Goal: Find specific page/section: Find specific page/section

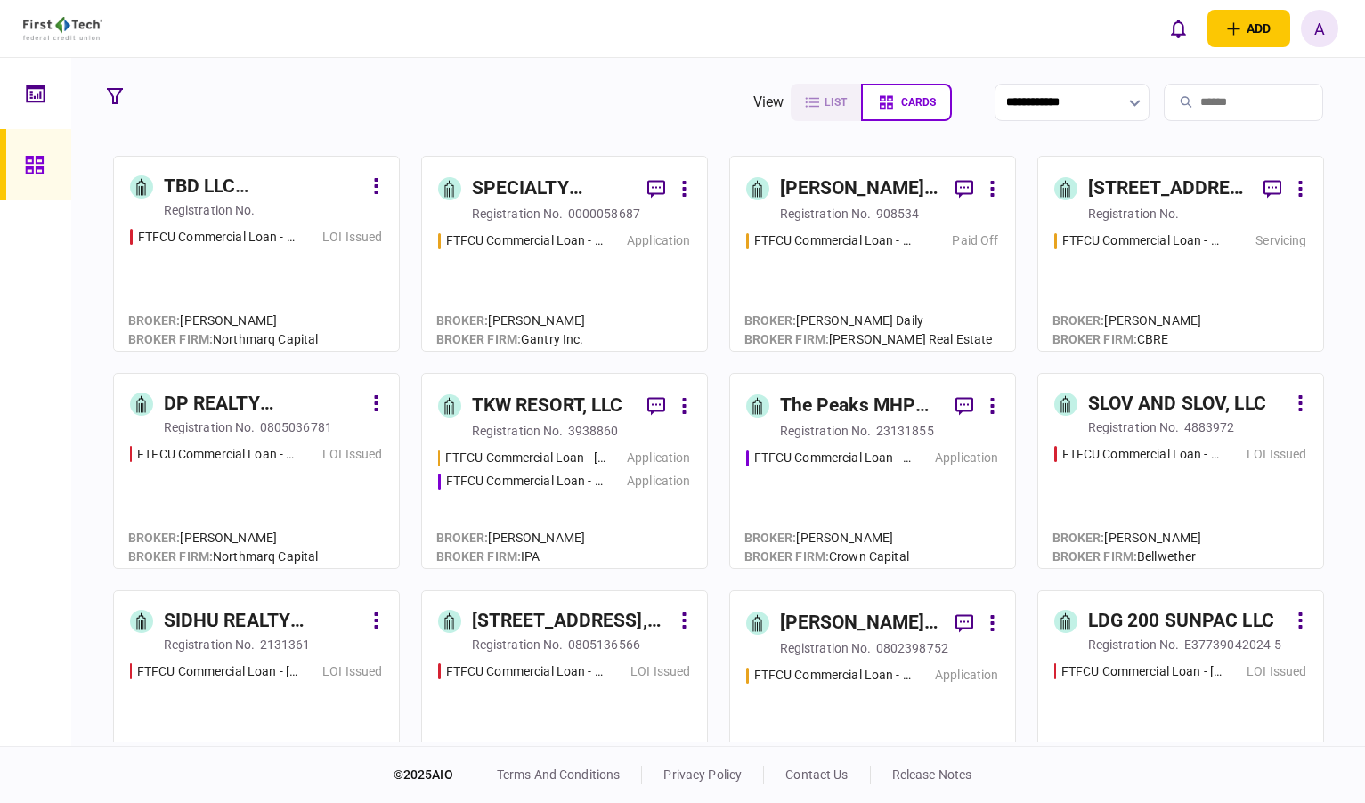
click at [37, 94] on icon at bounding box center [38, 95] width 2 height 4
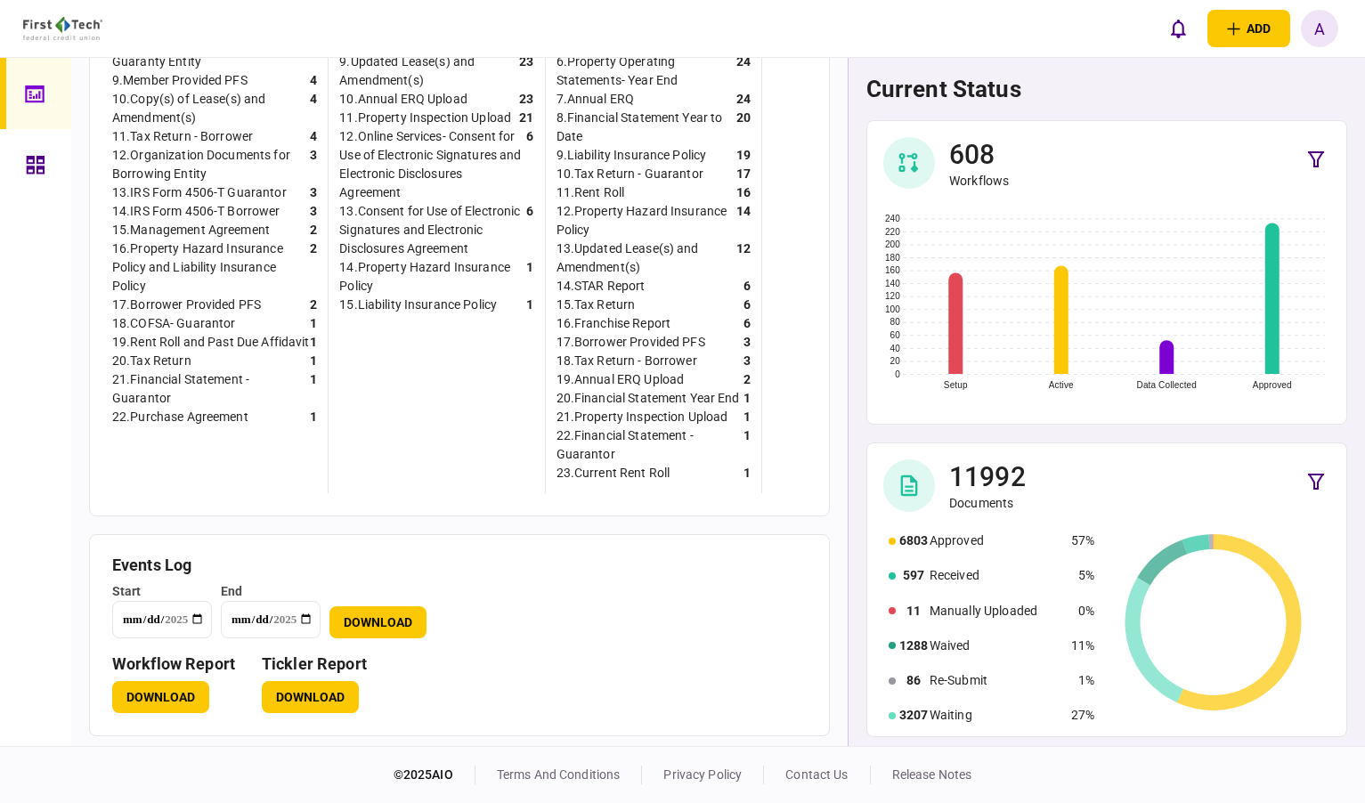
scroll to position [776, 0]
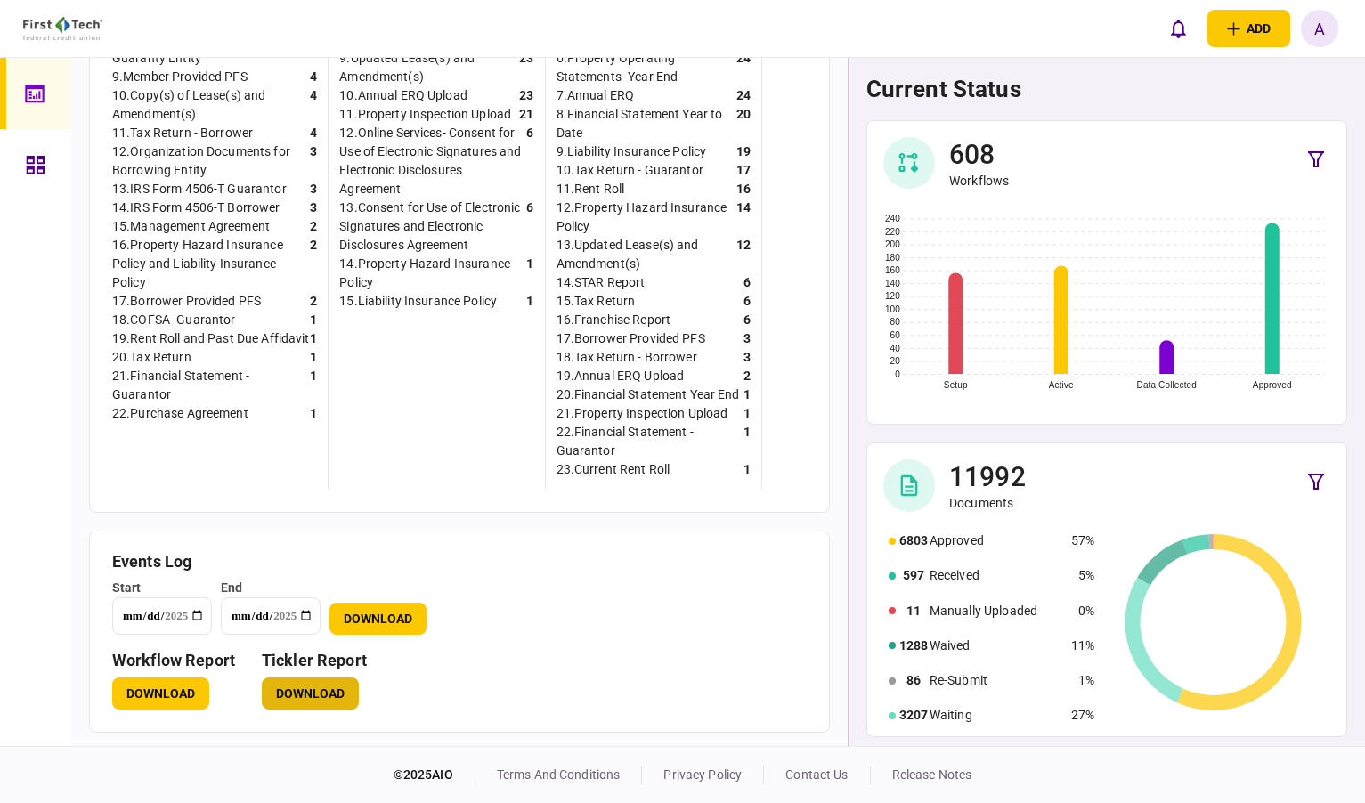
click at [303, 682] on button "Download" at bounding box center [310, 694] width 97 height 32
click at [69, 588] on div at bounding box center [35, 402] width 71 height 688
click at [20, 142] on link at bounding box center [35, 164] width 71 height 71
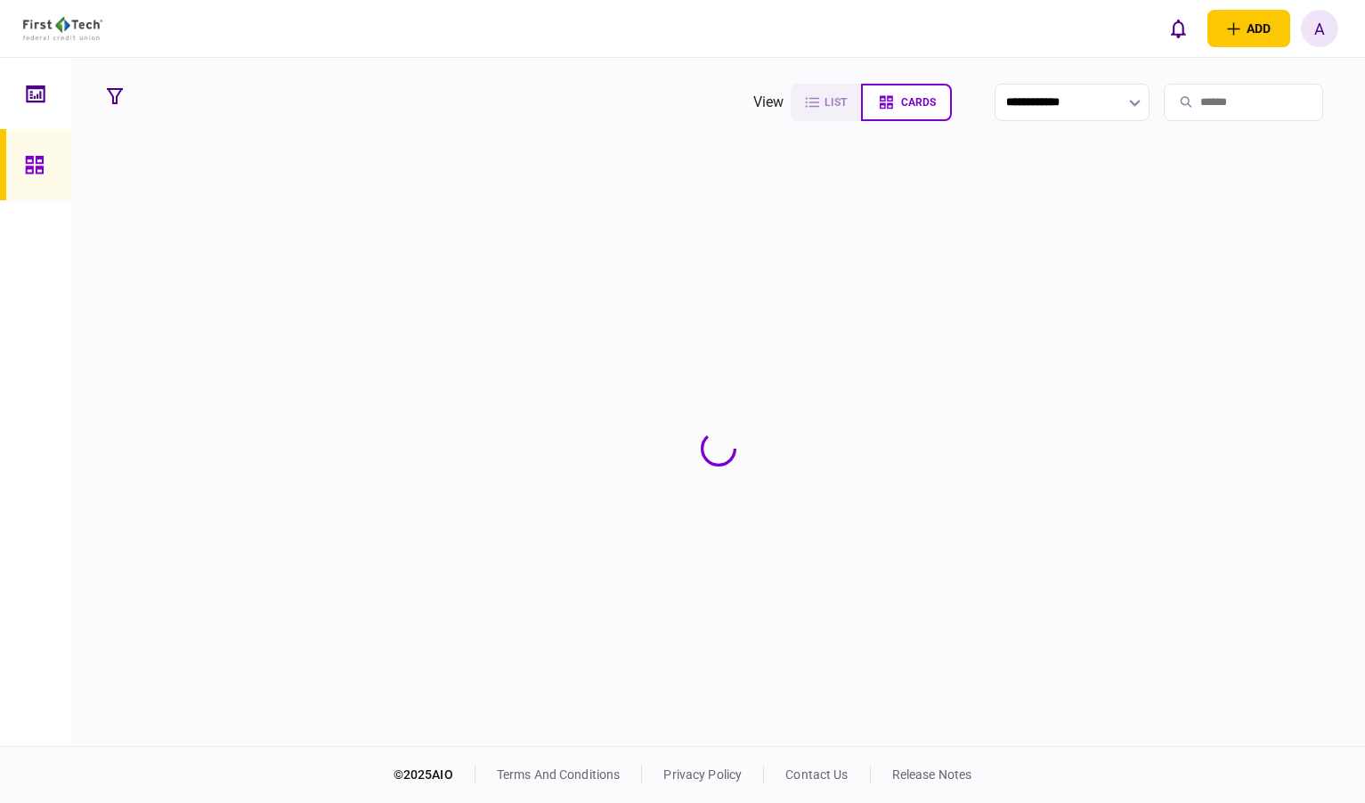
click at [1190, 99] on input "search" at bounding box center [1243, 102] width 159 height 37
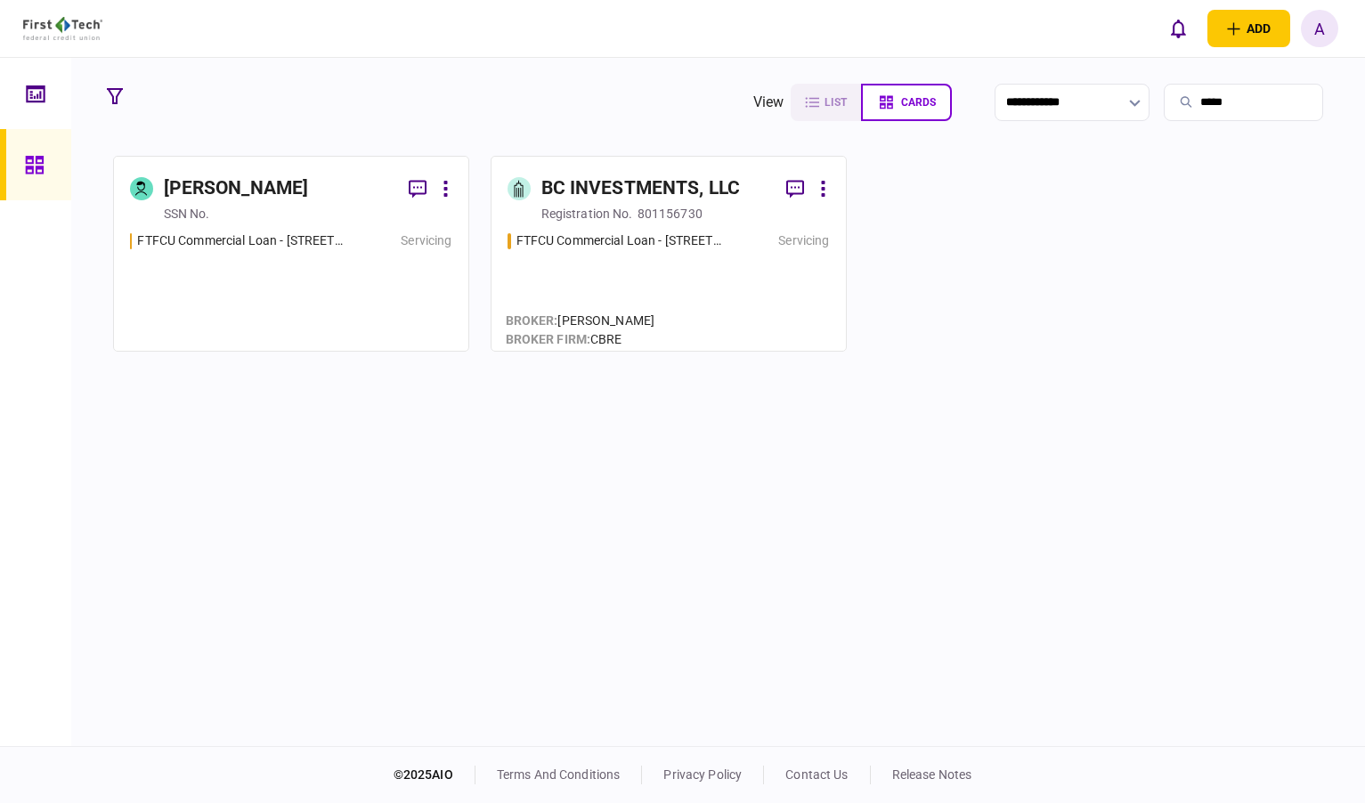
type input "*****"
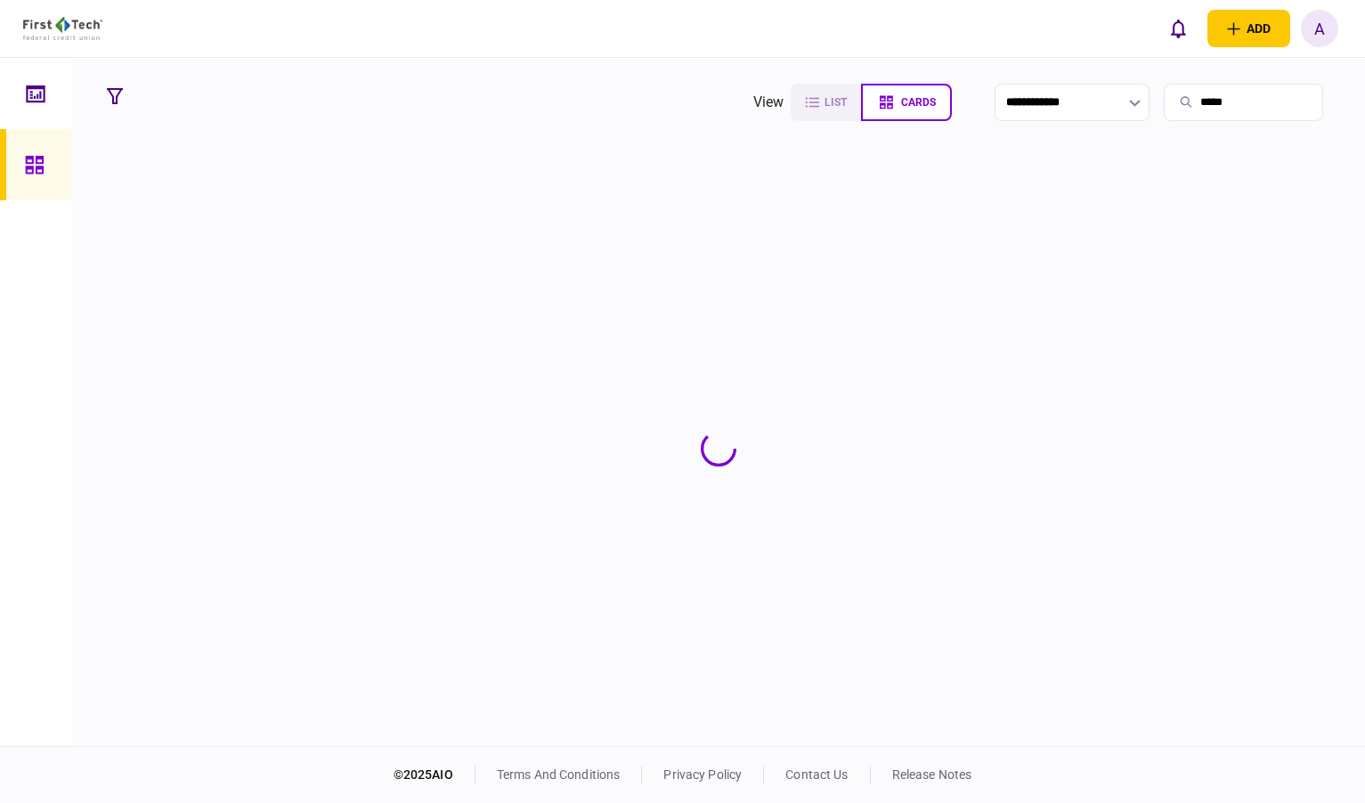
click at [337, 246] on section at bounding box center [718, 449] width 1239 height 586
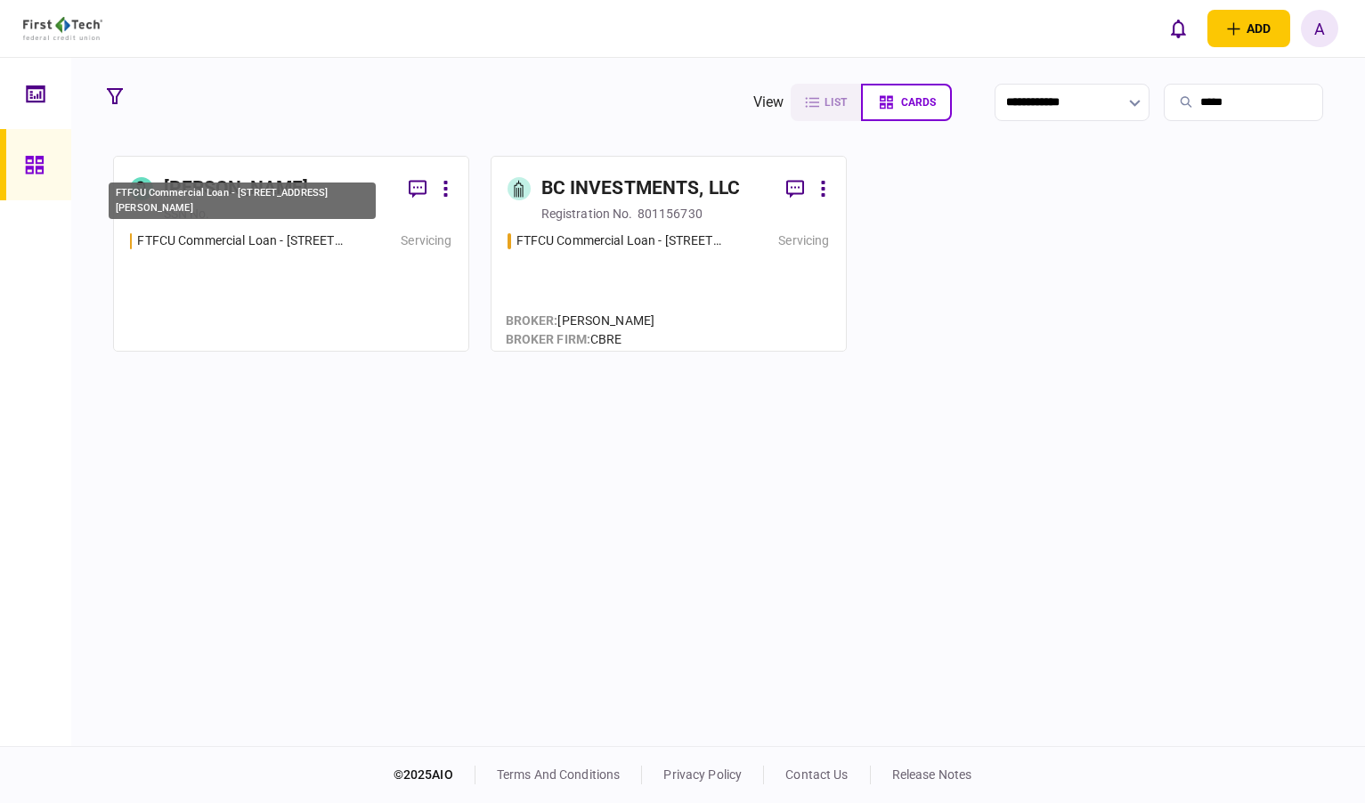
click at [337, 246] on div "FTFCU Commercial Loan - [STREET_ADDRESS][PERSON_NAME]" at bounding box center [241, 240] width 208 height 19
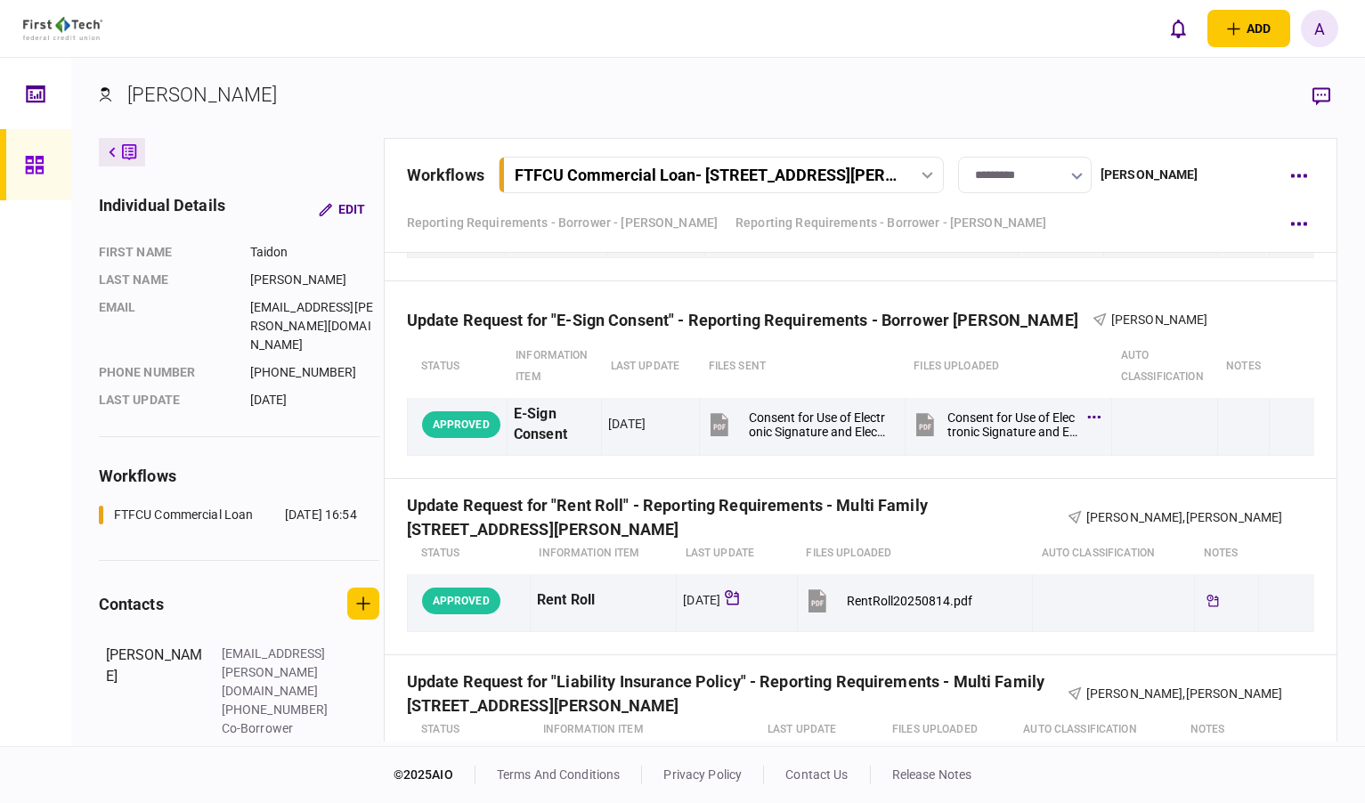
scroll to position [754, 0]
